Goal: Task Accomplishment & Management: Complete application form

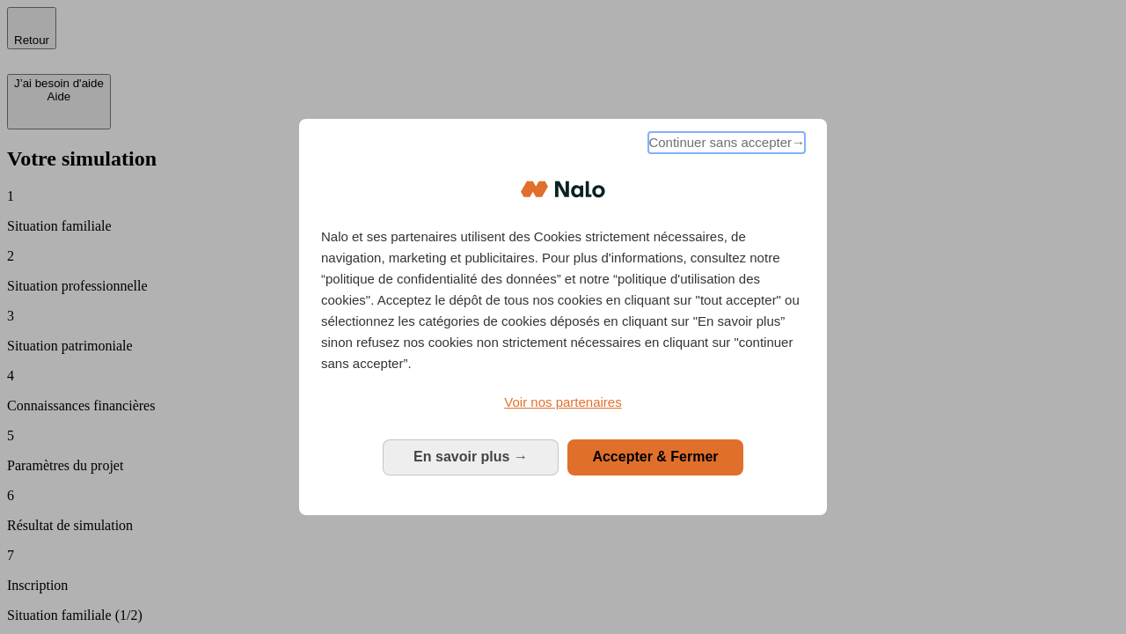
click at [725, 145] on span "Continuer sans accepter →" at bounding box center [727, 142] width 157 height 21
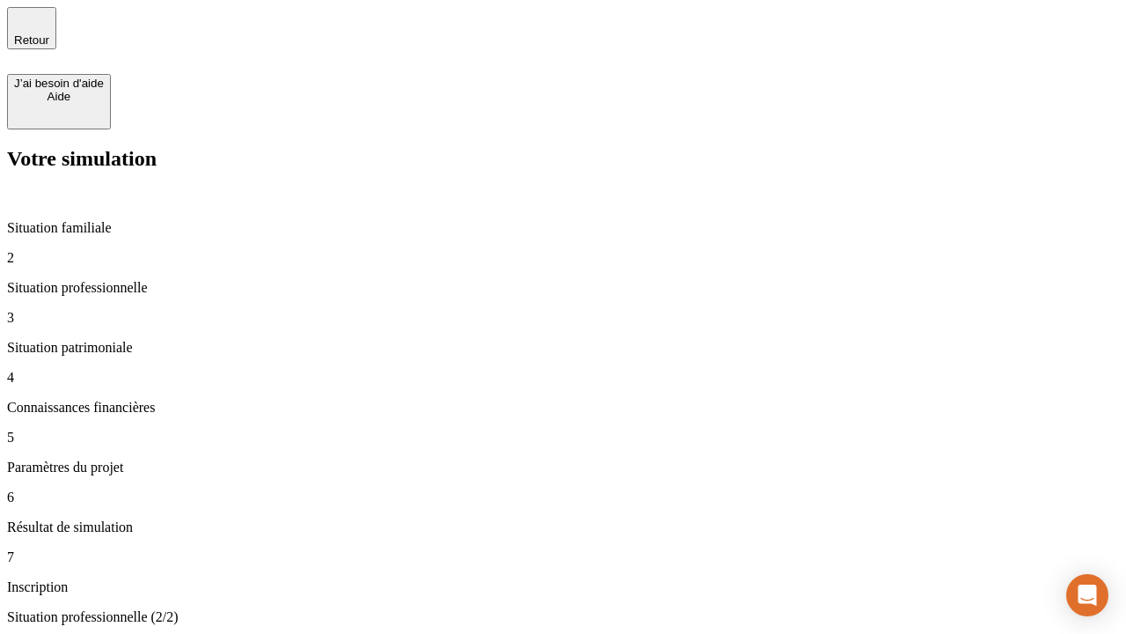
type input "30 000"
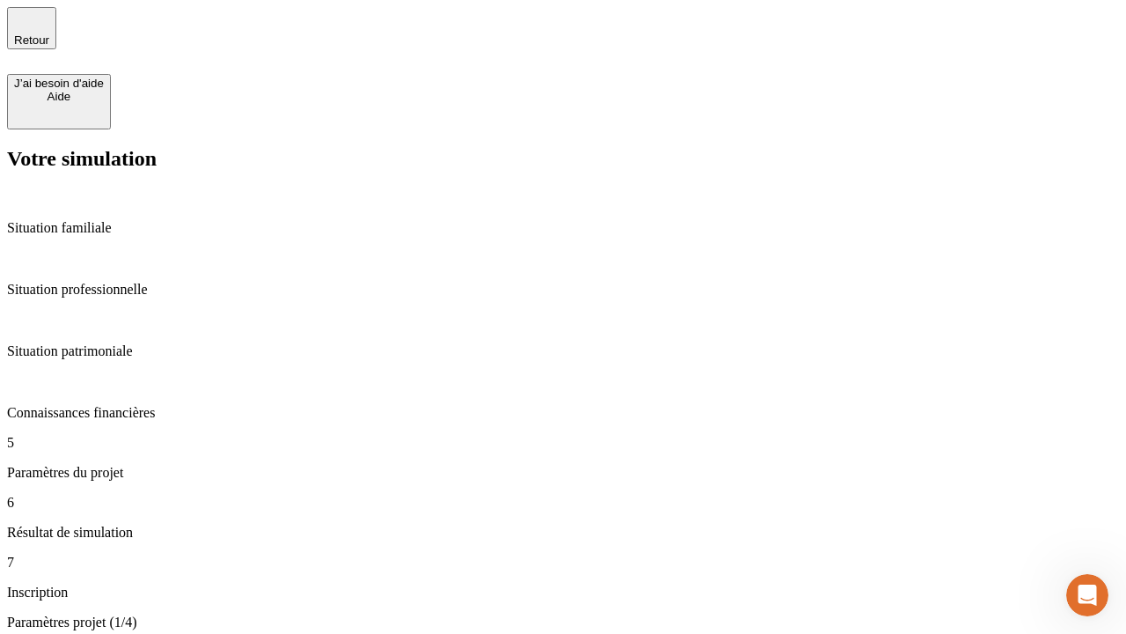
type input "25"
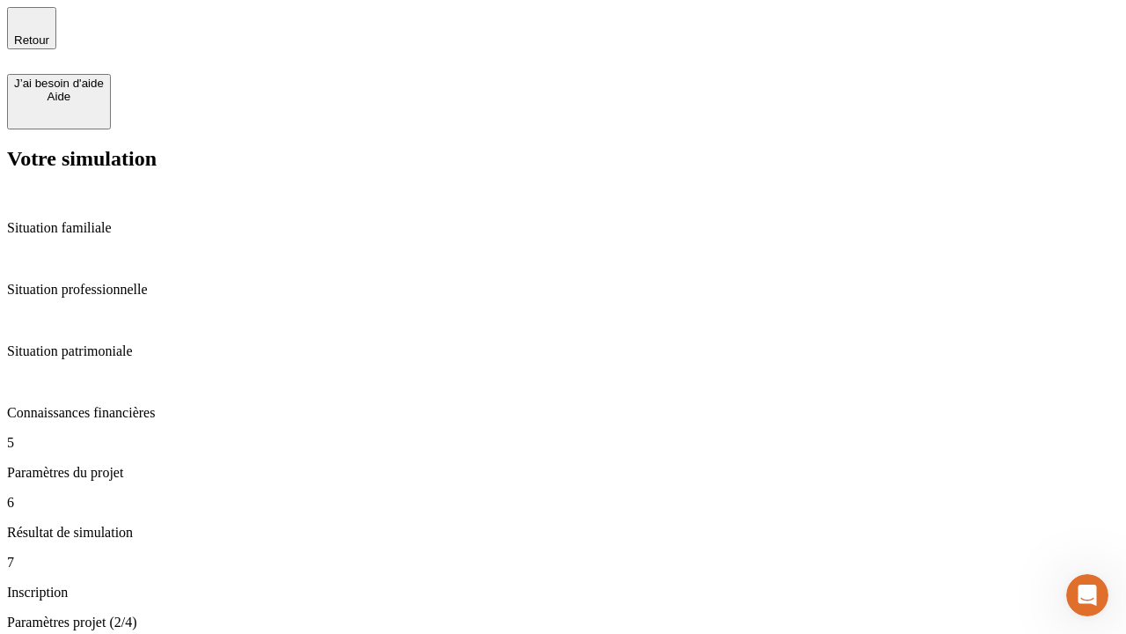
type input "1 000"
type input "640"
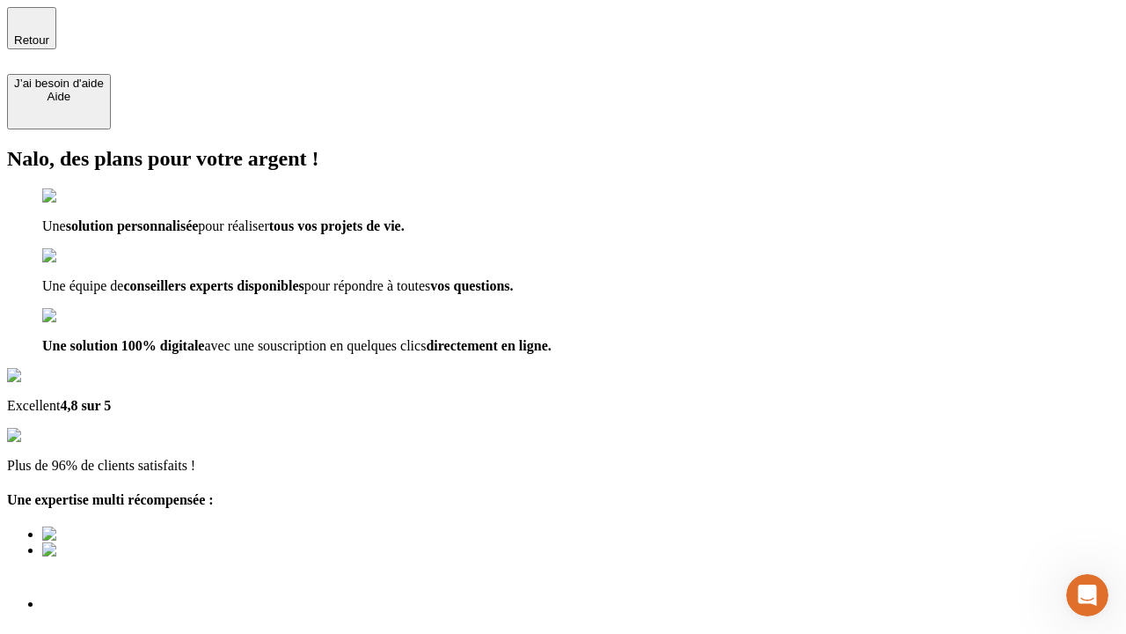
scroll to position [12, 0]
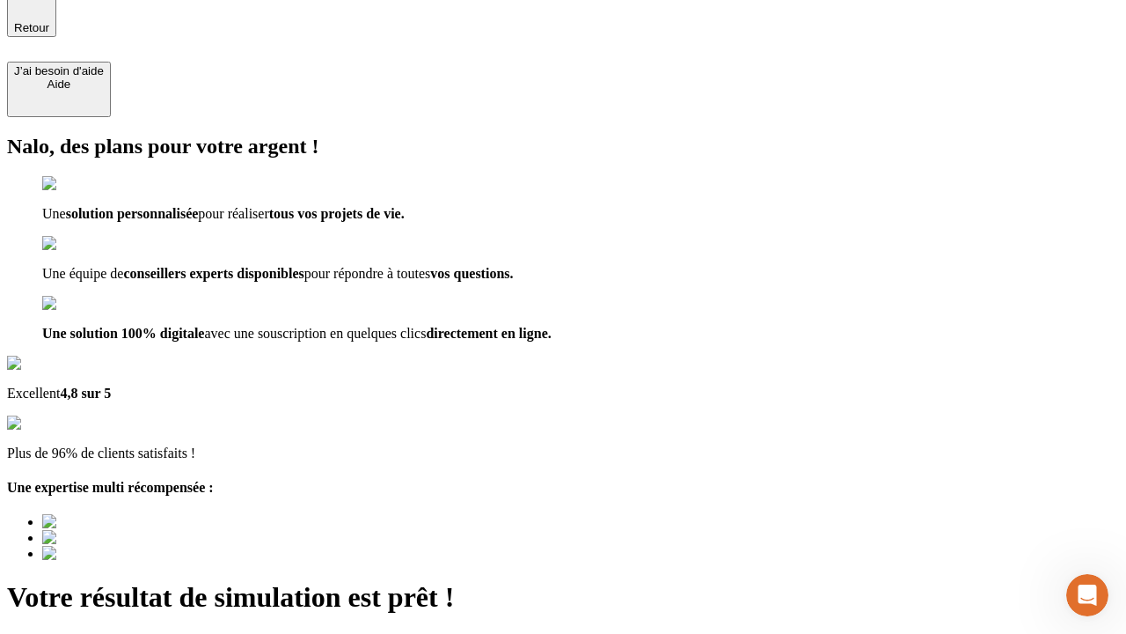
type input "[EMAIL_ADDRESS][PERSON_NAME][DOMAIN_NAME]"
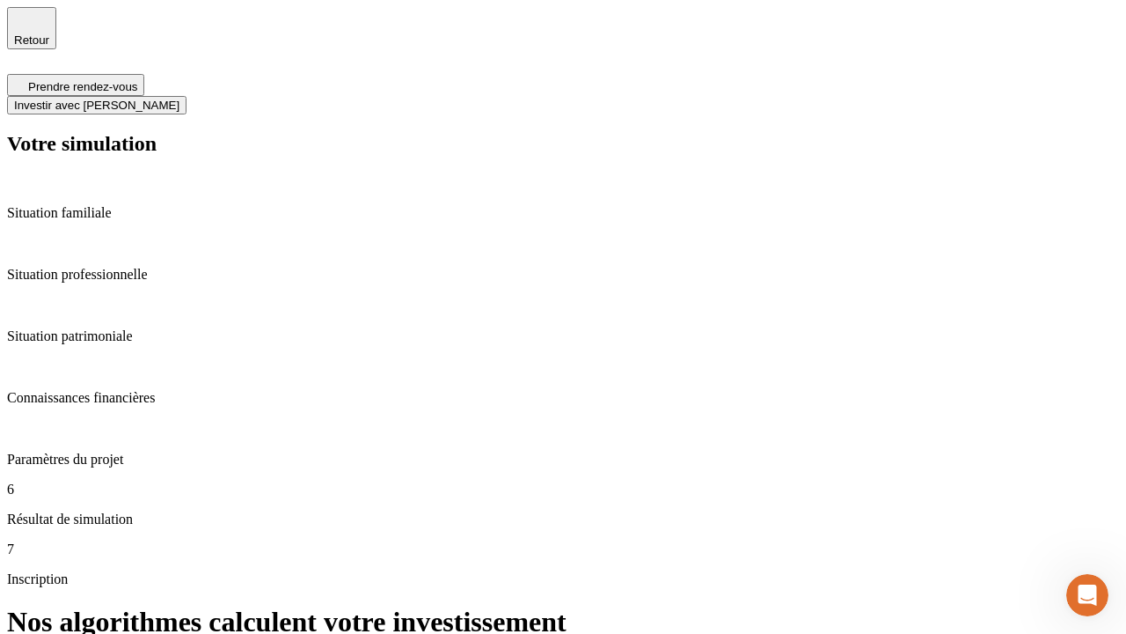
scroll to position [7, 0]
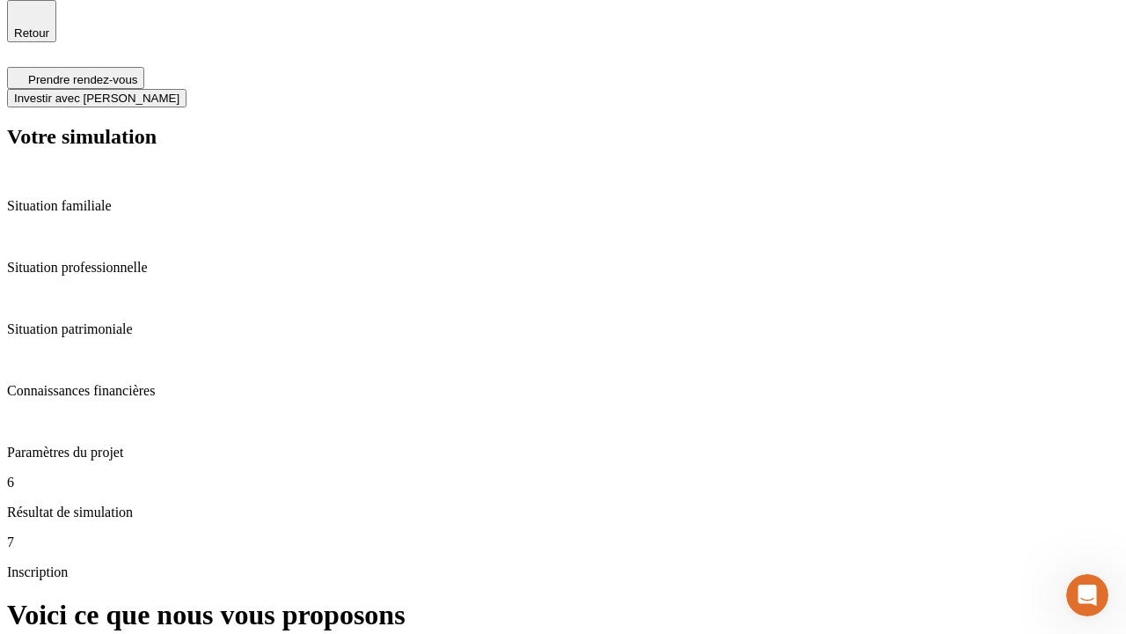
click at [180, 92] on span "Investir avec [PERSON_NAME]" at bounding box center [96, 98] width 165 height 13
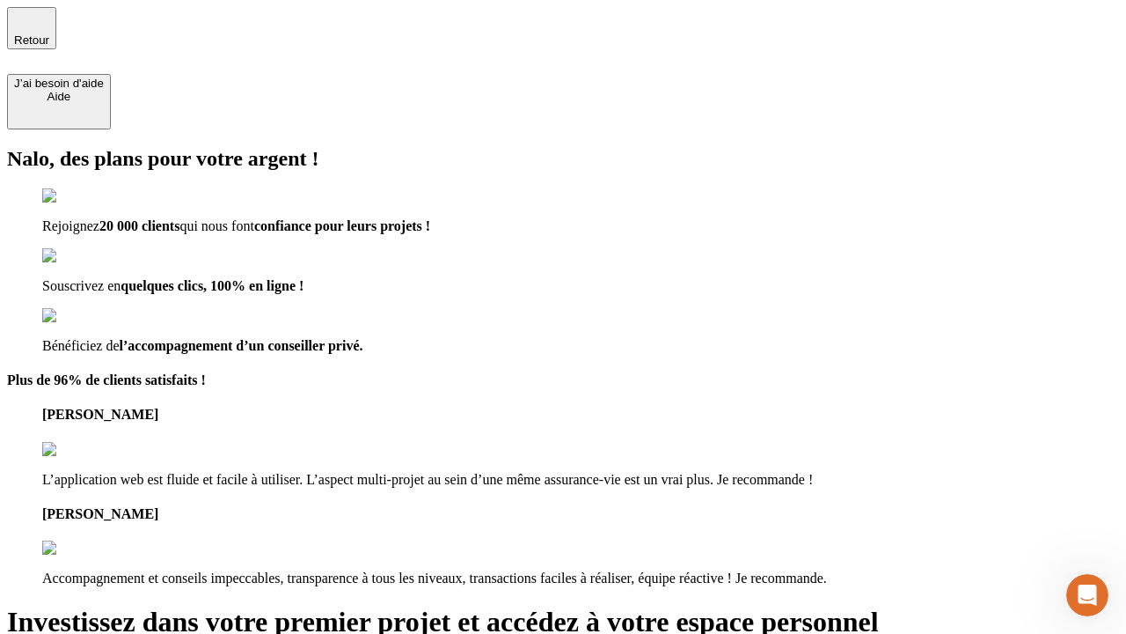
type input "[PERSON_NAME][EMAIL_ADDRESS][DOMAIN_NAME]"
